Goal: Task Accomplishment & Management: Use online tool/utility

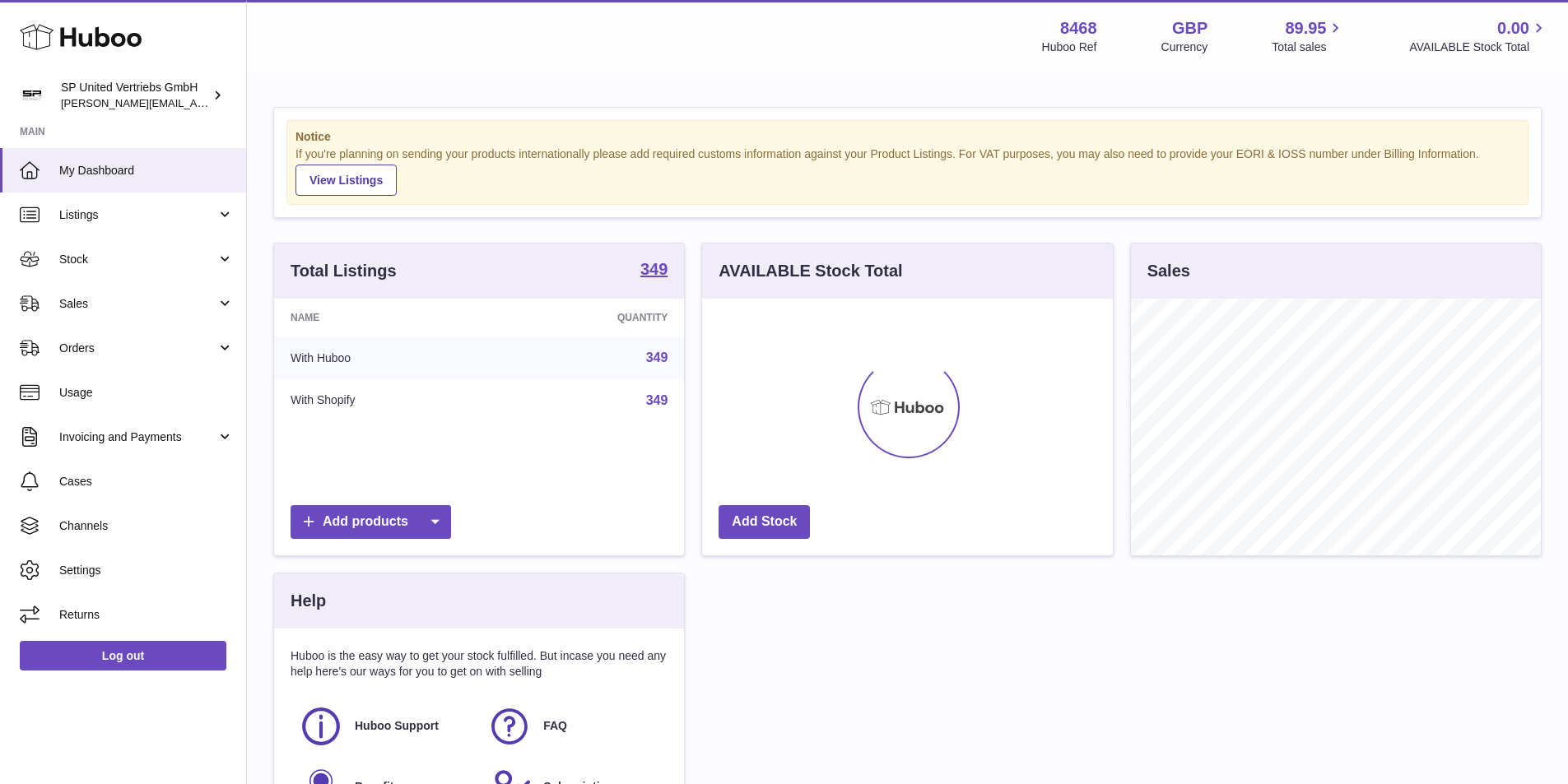
scroll to position [256, 411]
click at [117, 317] on link "Sales" at bounding box center [123, 304] width 246 height 44
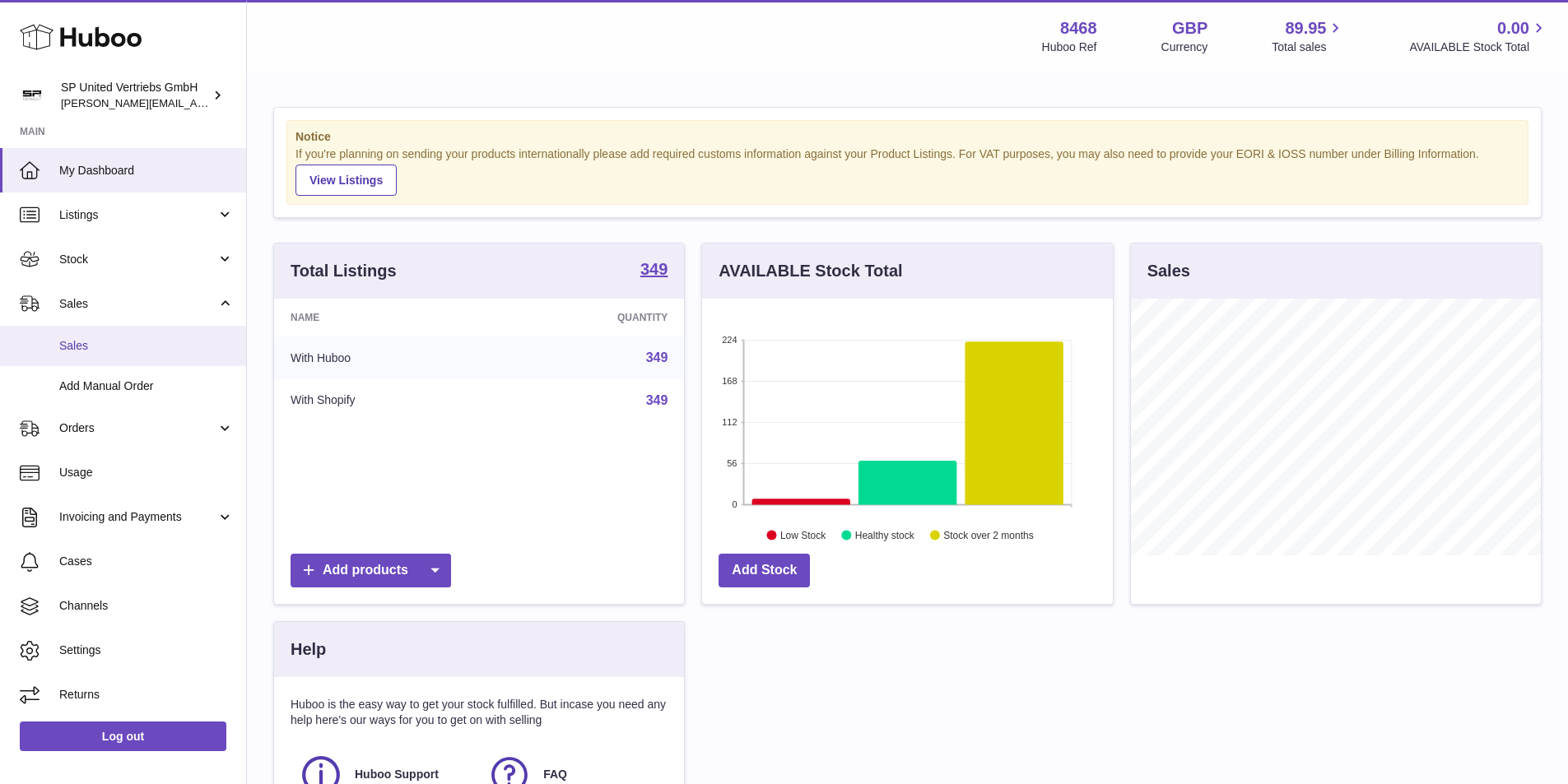
click at [116, 342] on span "Sales" at bounding box center [146, 345] width 175 height 16
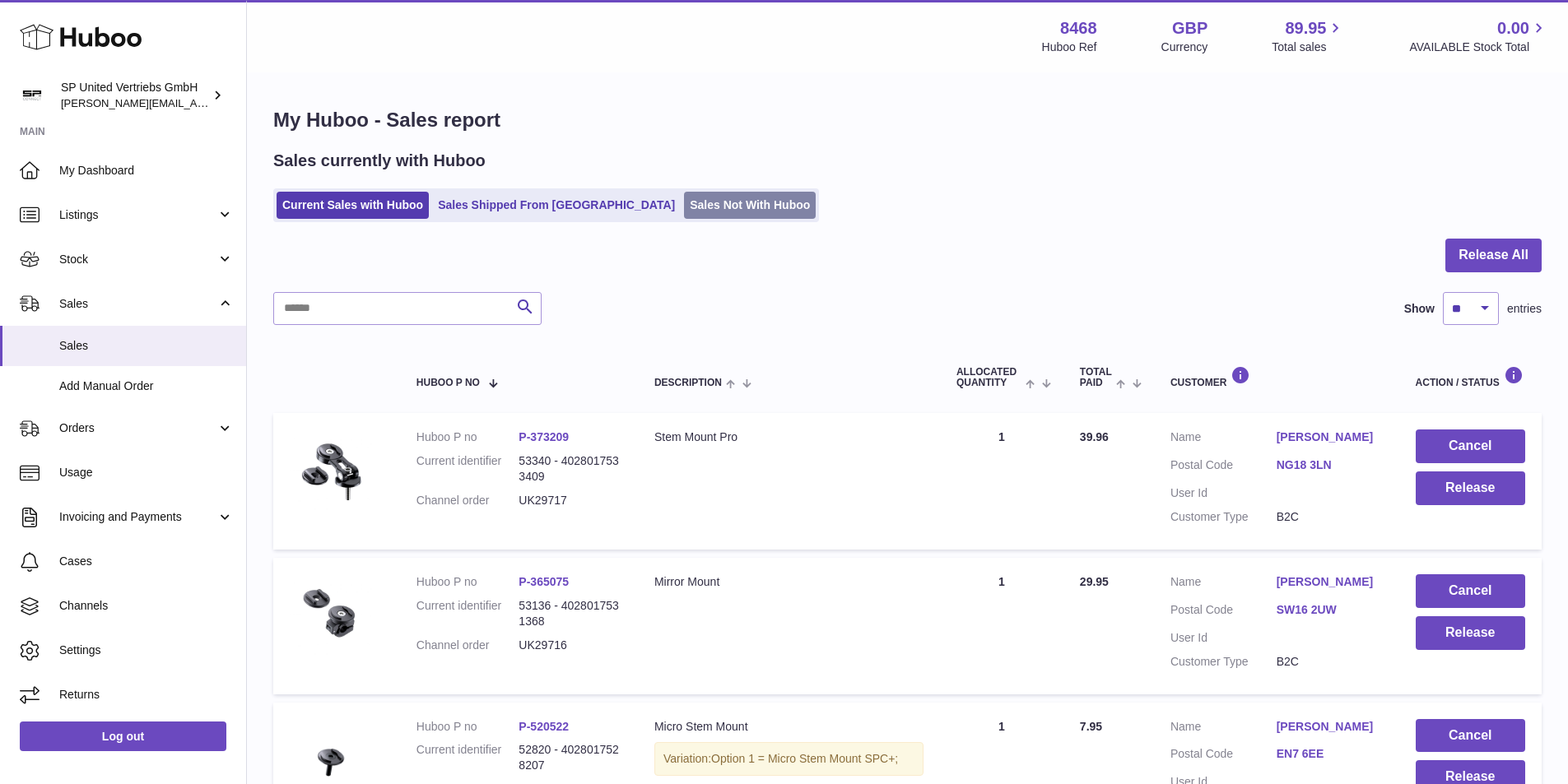
click at [684, 208] on link "Sales Not With Huboo" at bounding box center [750, 205] width 131 height 27
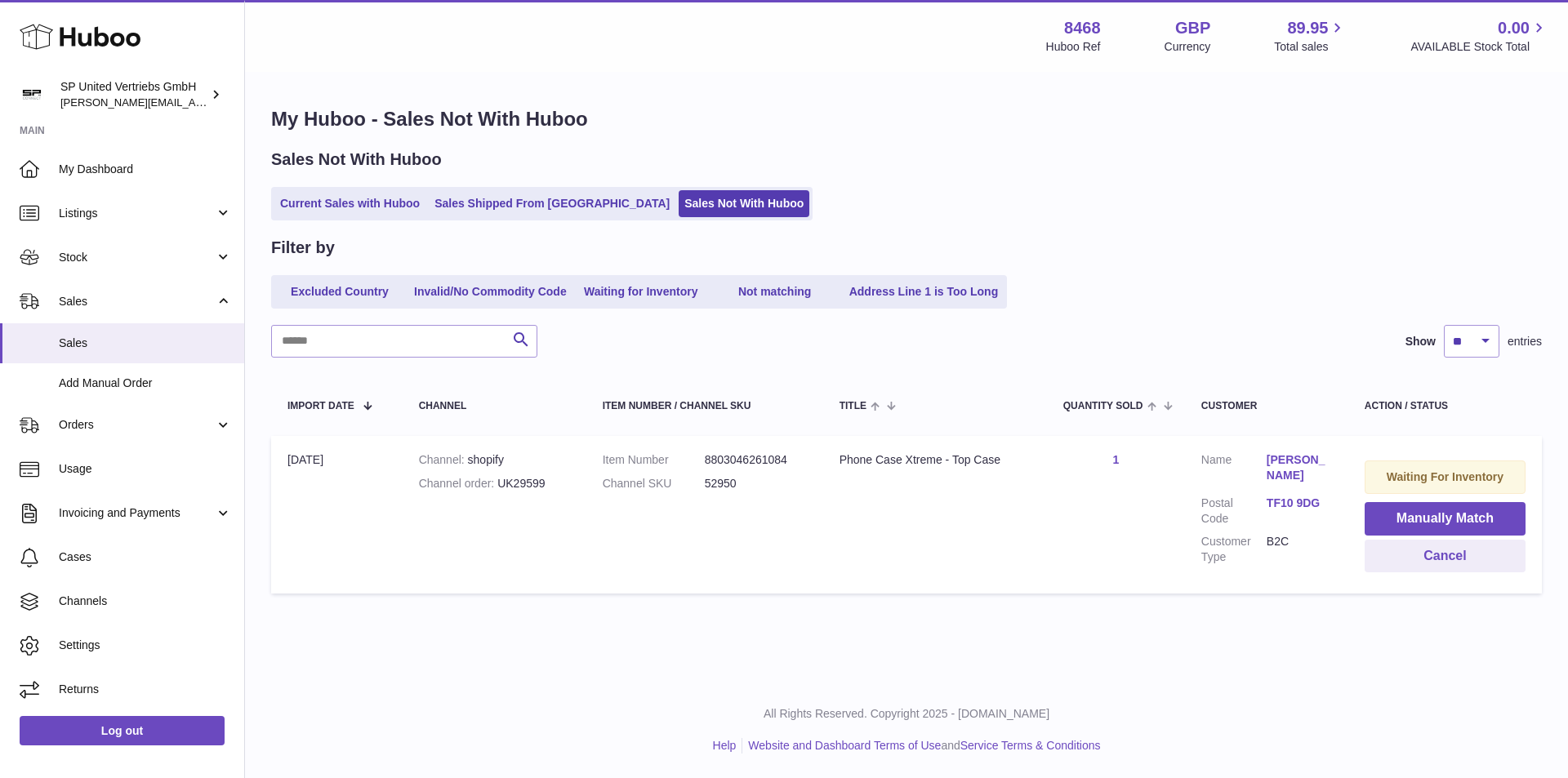
click at [364, 209] on link "Current Sales with Huboo" at bounding box center [350, 203] width 151 height 27
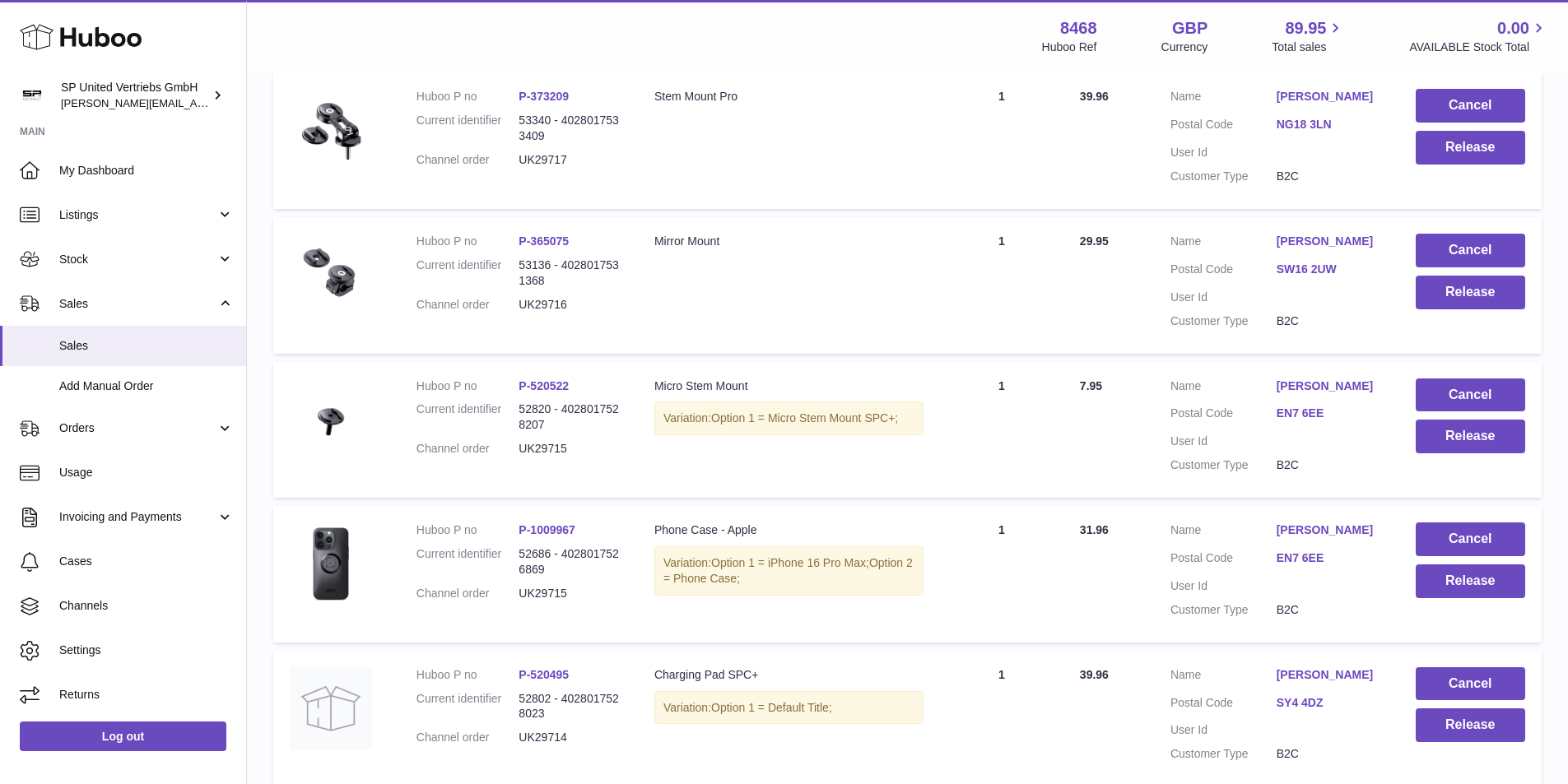
scroll to position [87, 0]
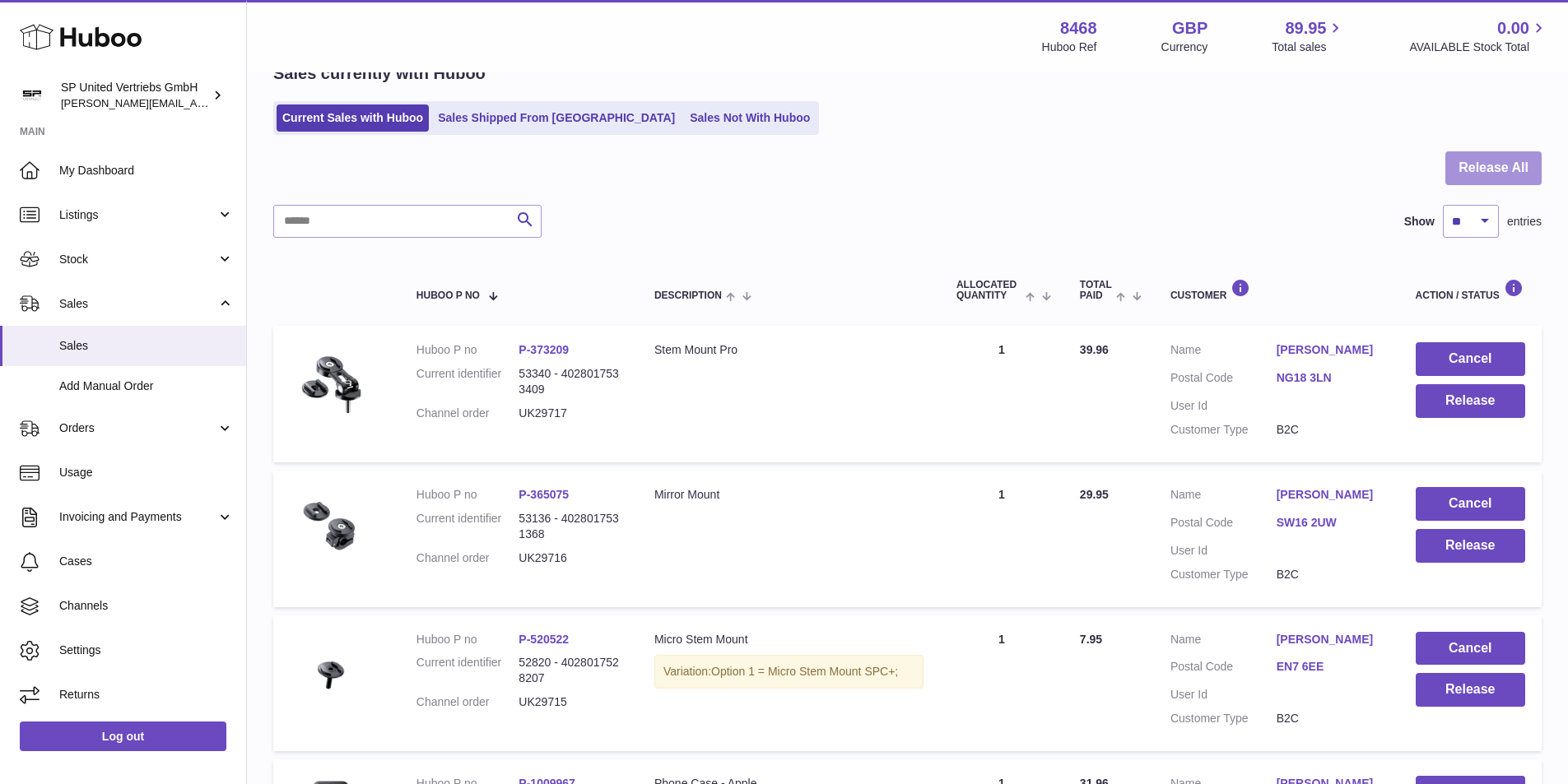
click at [1512, 159] on button "Release All" at bounding box center [1493, 168] width 96 height 33
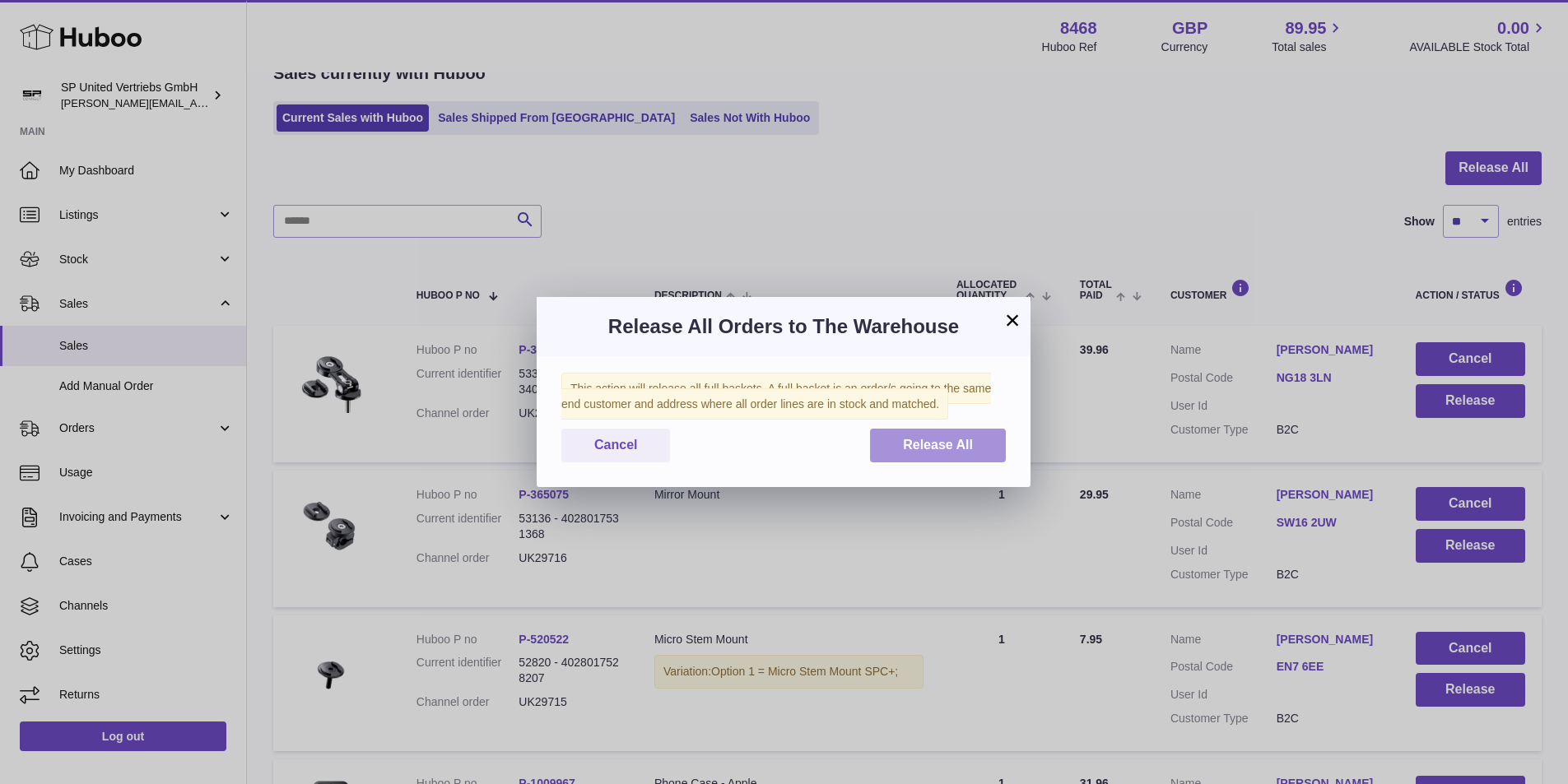
click at [965, 449] on span "Release All" at bounding box center [938, 444] width 70 height 14
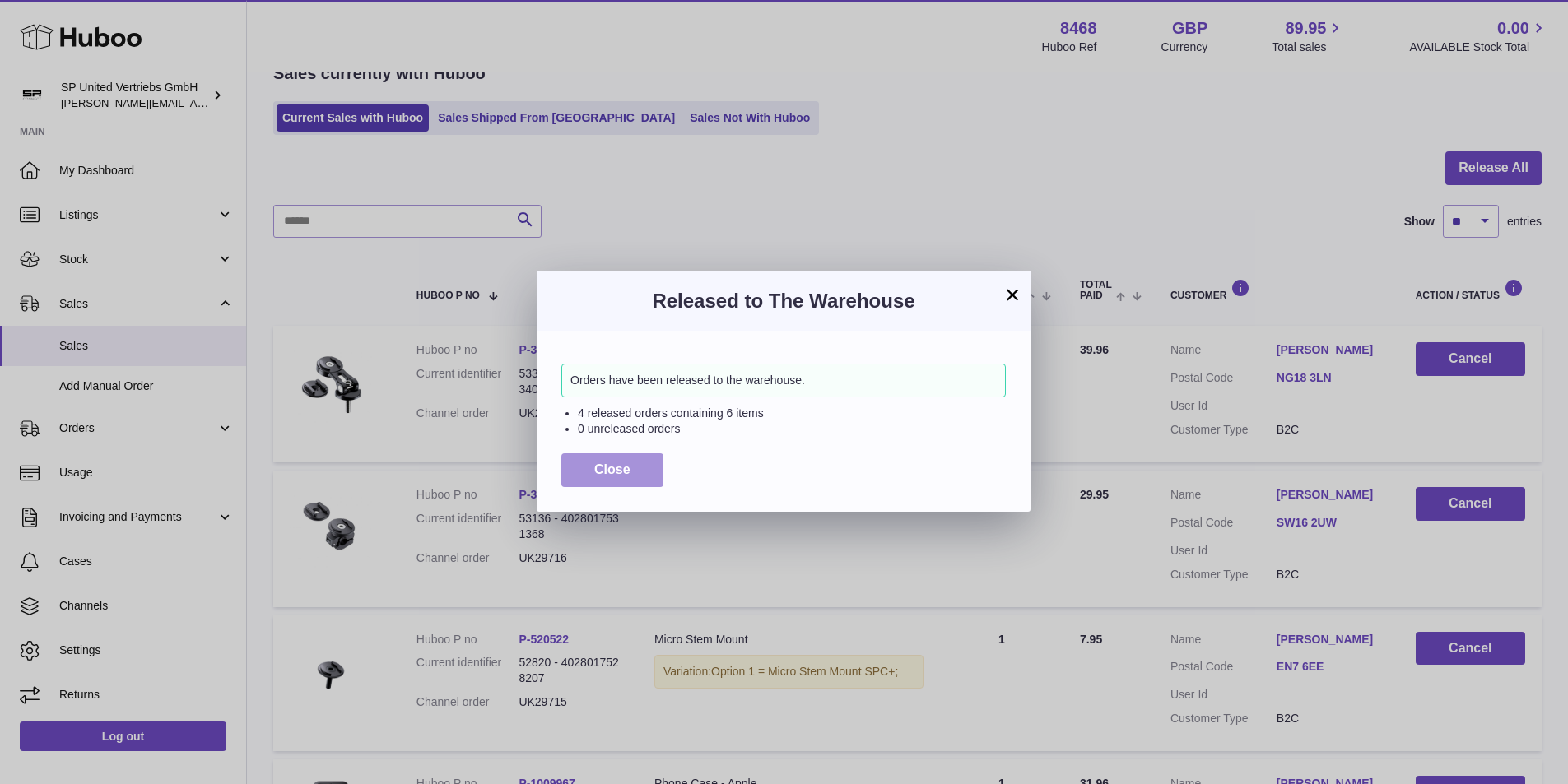
click at [647, 473] on button "Close" at bounding box center [612, 470] width 102 height 33
